Goal: Navigation & Orientation: Understand site structure

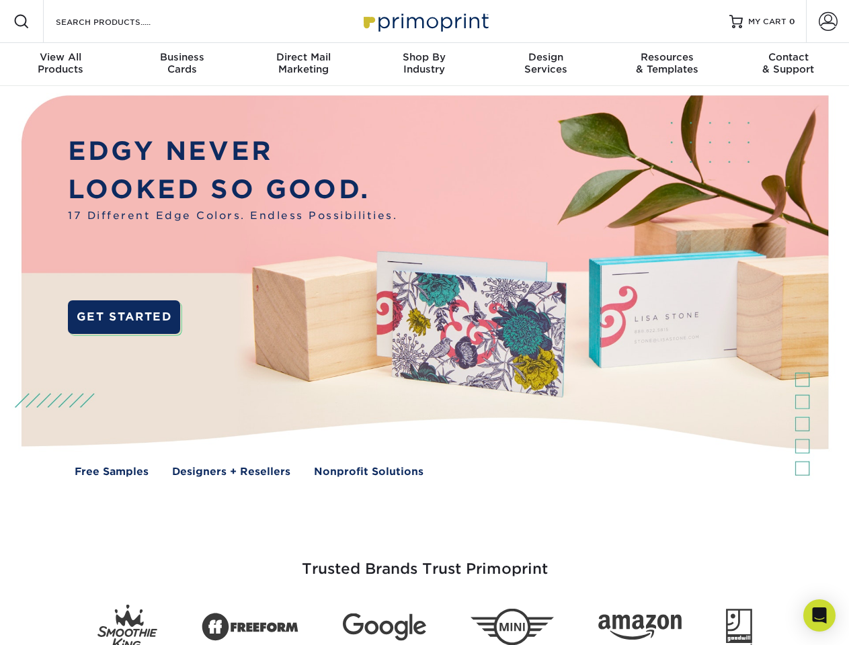
click at [424, 323] on img at bounding box center [424, 296] width 840 height 420
click at [22, 22] on span at bounding box center [21, 21] width 16 height 16
click at [828, 22] on span at bounding box center [828, 21] width 19 height 19
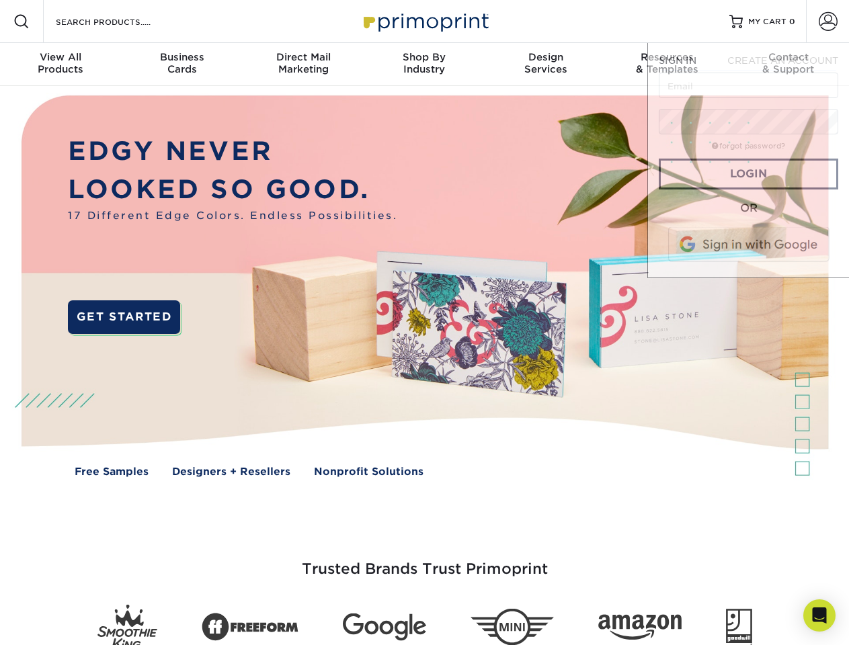
click at [61, 65] on div "View All Products" at bounding box center [60, 63] width 121 height 24
click at [182, 65] on div "Business Cards" at bounding box center [181, 63] width 121 height 24
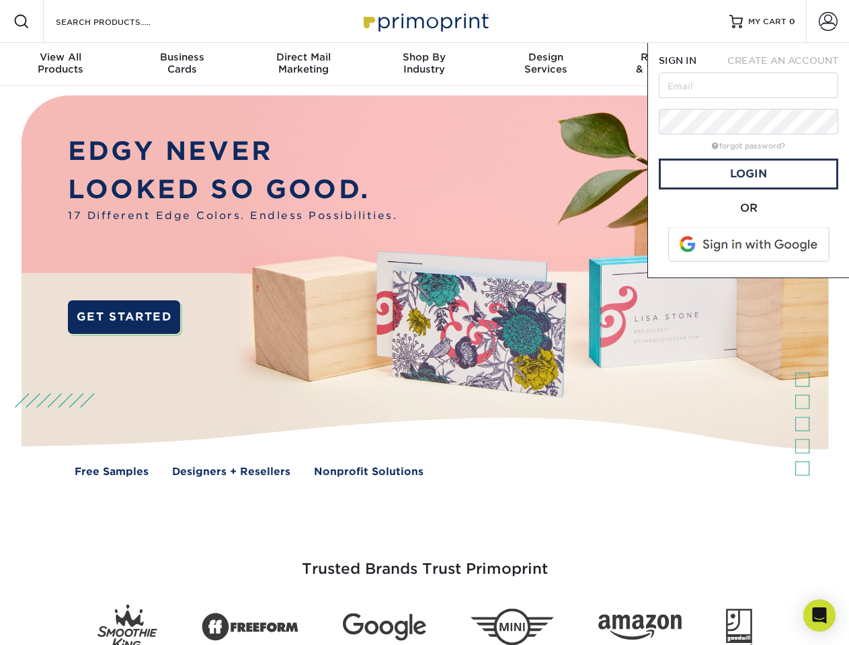
click at [303, 65] on div "Direct Mail Marketing" at bounding box center [303, 63] width 121 height 24
click at [424, 65] on div "Shop By Industry" at bounding box center [424, 63] width 121 height 24
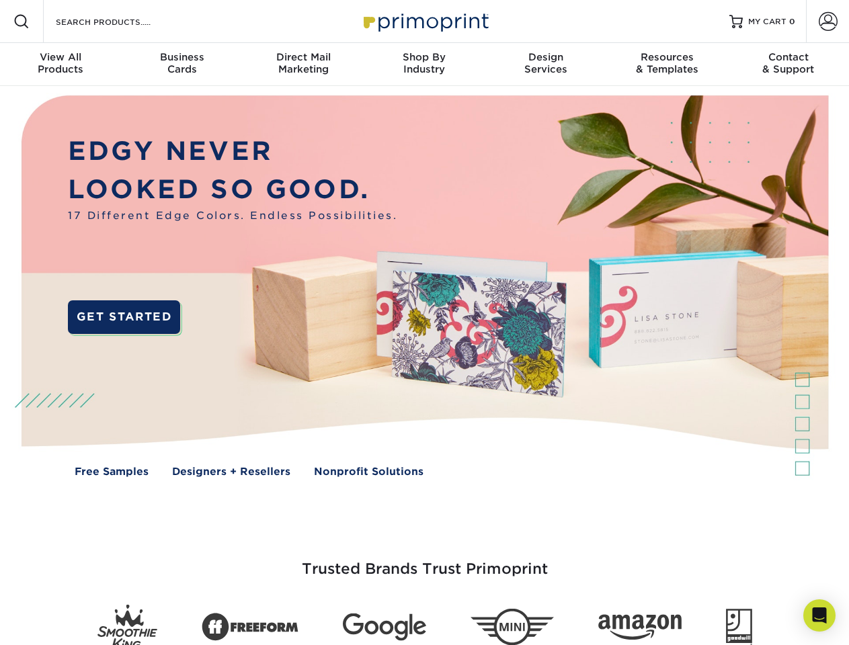
click at [546, 65] on div "Design Services" at bounding box center [545, 63] width 121 height 24
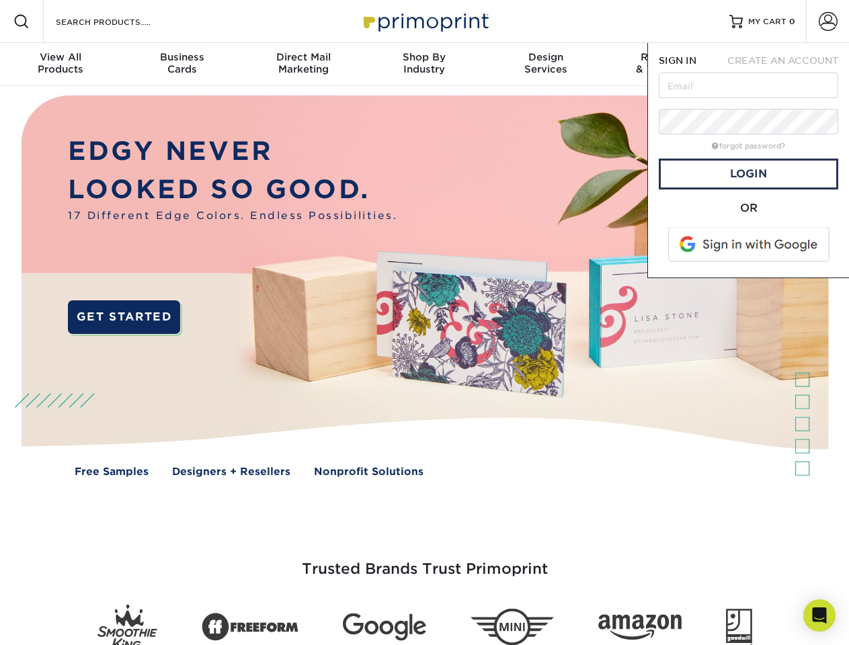
click at [667, 65] on span "SIGN IN" at bounding box center [678, 60] width 38 height 11
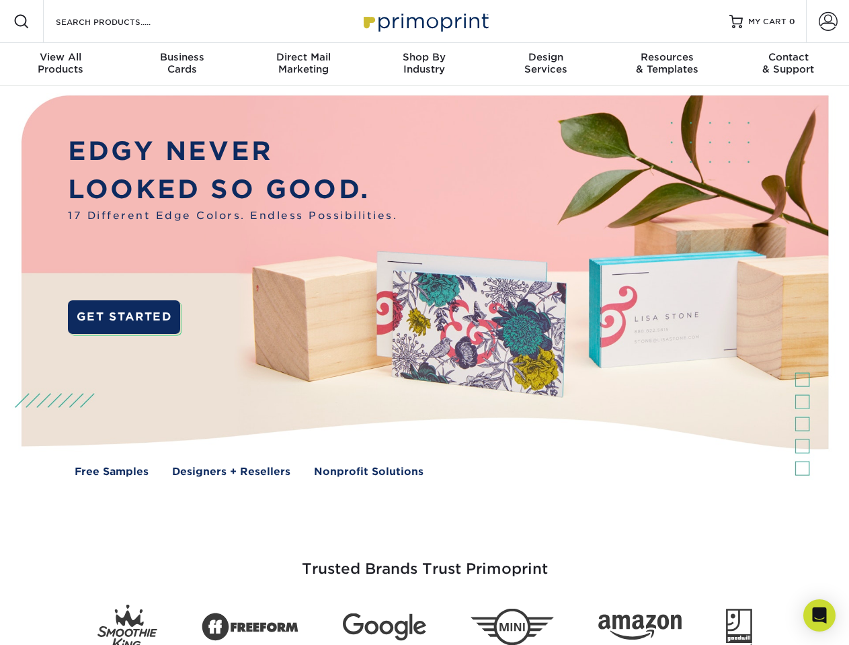
click at [789, 65] on div "Contact & Support" at bounding box center [788, 63] width 121 height 24
